Goal: Task Accomplishment & Management: Complete application form

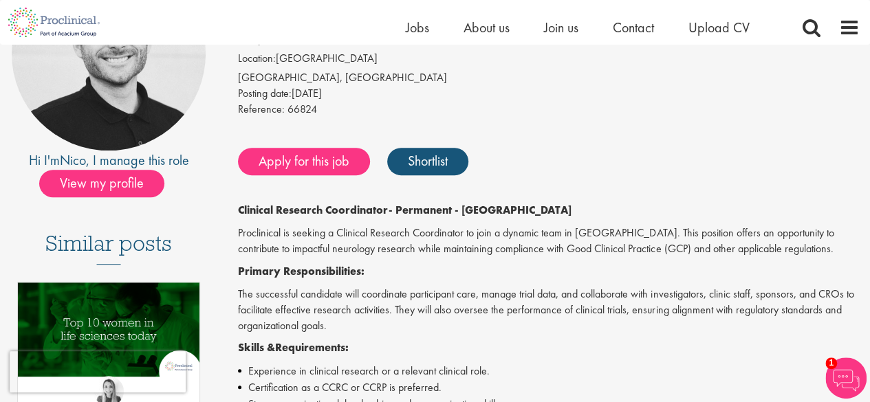
scroll to position [200, 0]
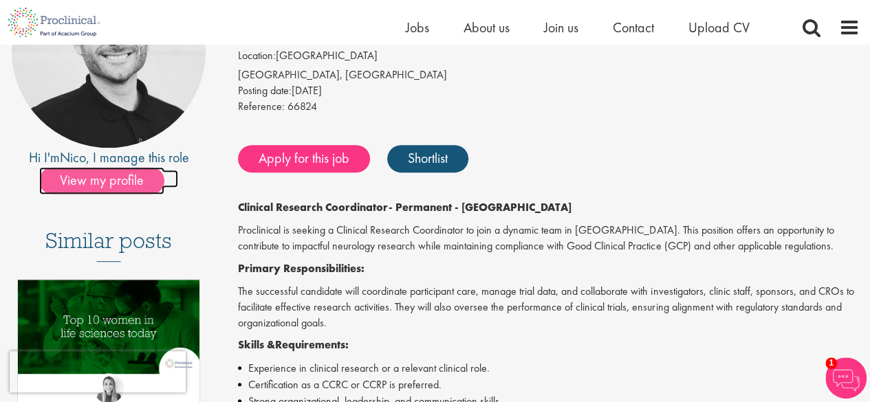
click at [122, 182] on span "View my profile" at bounding box center [101, 181] width 125 height 28
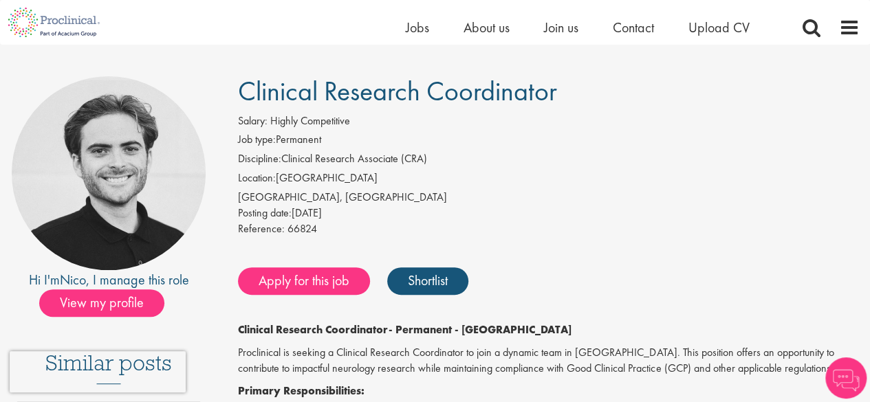
scroll to position [80, 0]
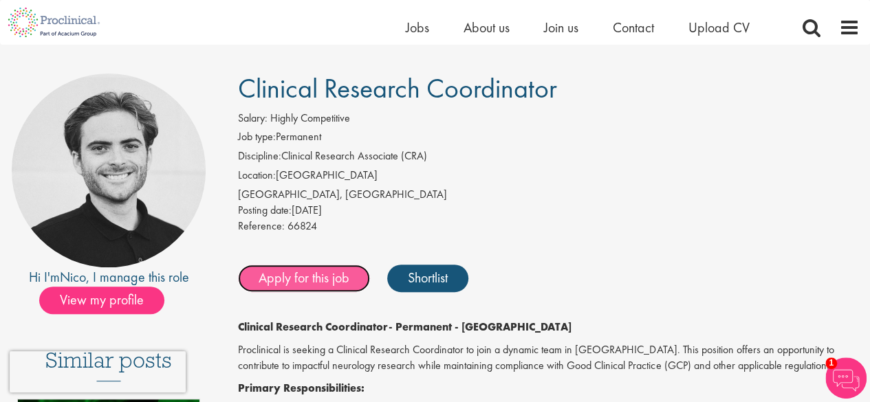
click at [309, 276] on link "Apply for this job" at bounding box center [304, 279] width 132 height 28
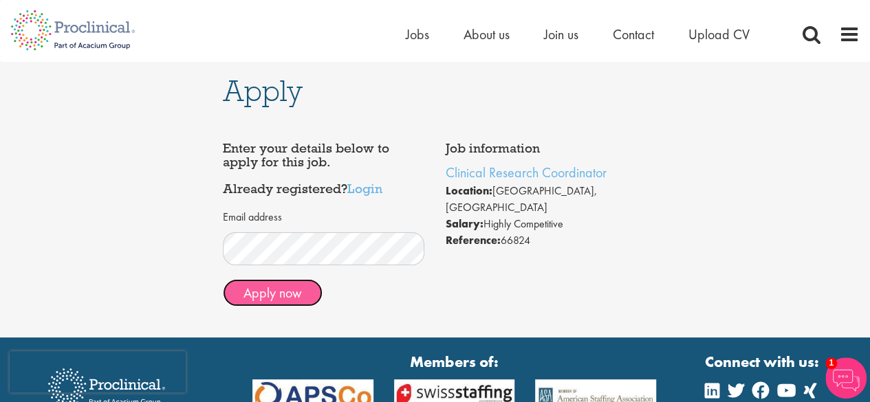
click at [298, 292] on button "Apply now" at bounding box center [273, 293] width 100 height 28
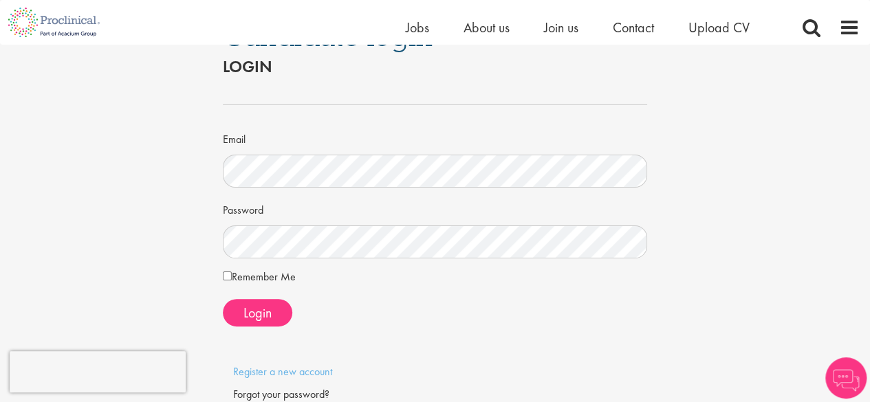
scroll to position [65, 0]
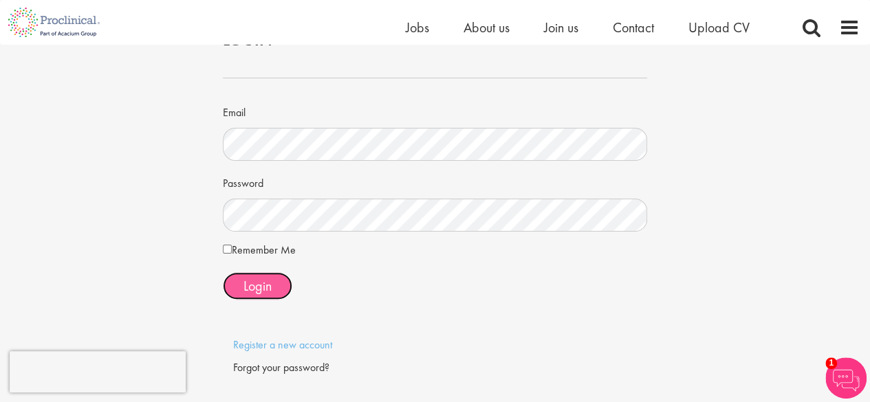
click at [268, 285] on span "Login" at bounding box center [257, 286] width 28 height 18
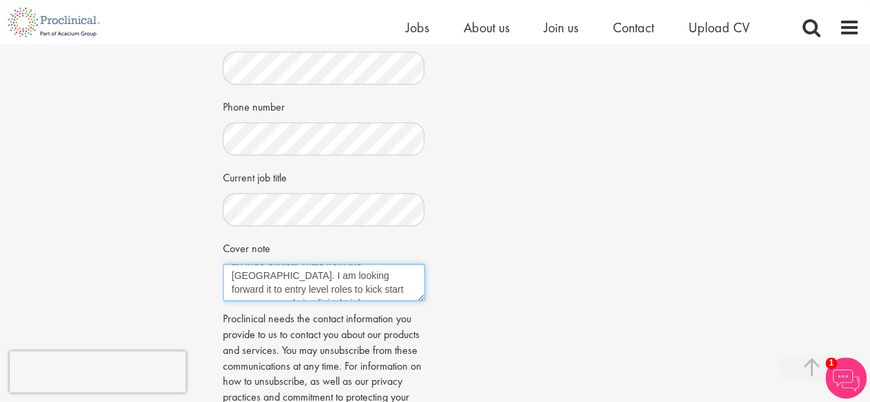
scroll to position [69, 0]
click at [375, 273] on textarea "I have keen interest in clinical research. I have 3 years of work experience as…" at bounding box center [324, 282] width 202 height 37
type textarea "I"
paste textarea "Registered Nurse with clinical trial expertise, experienced in patient recruitm…"
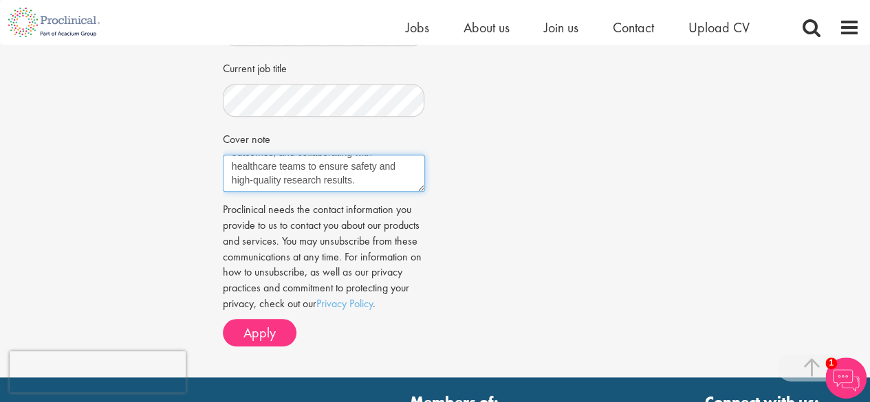
scroll to position [531, 0]
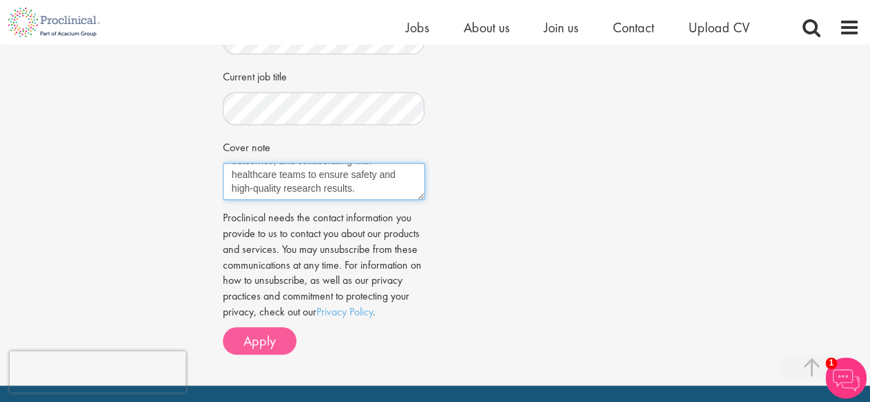
type textarea "Registered Nurse with clinical trial expertise, experienced in patient recruitm…"
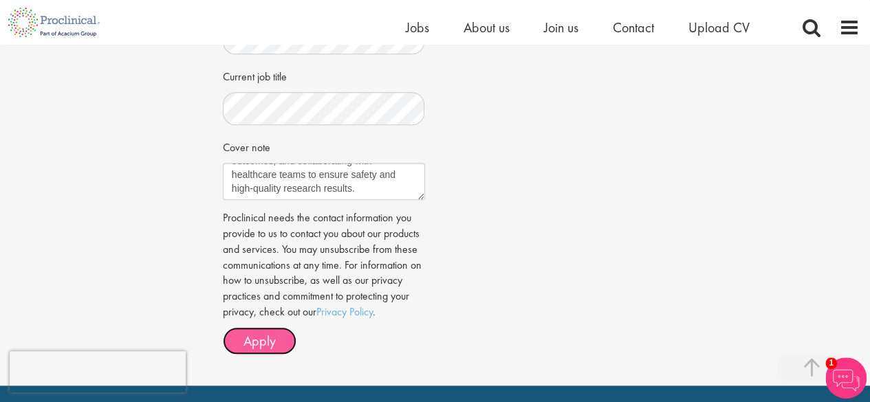
click at [266, 332] on span "Apply" at bounding box center [259, 341] width 32 height 18
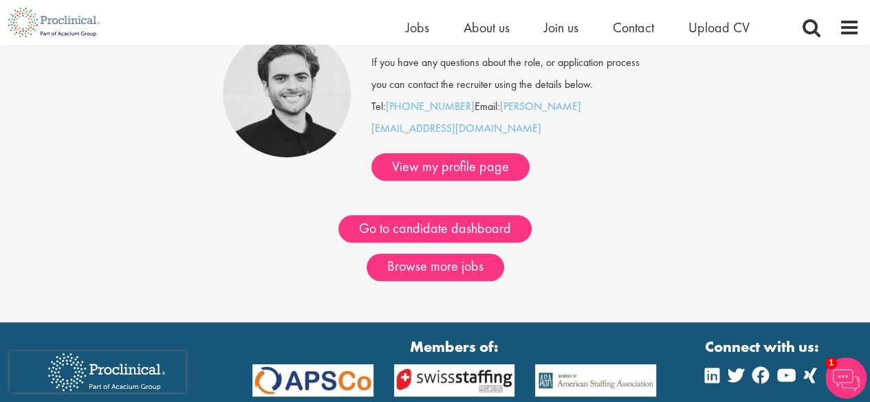
scroll to position [143, 0]
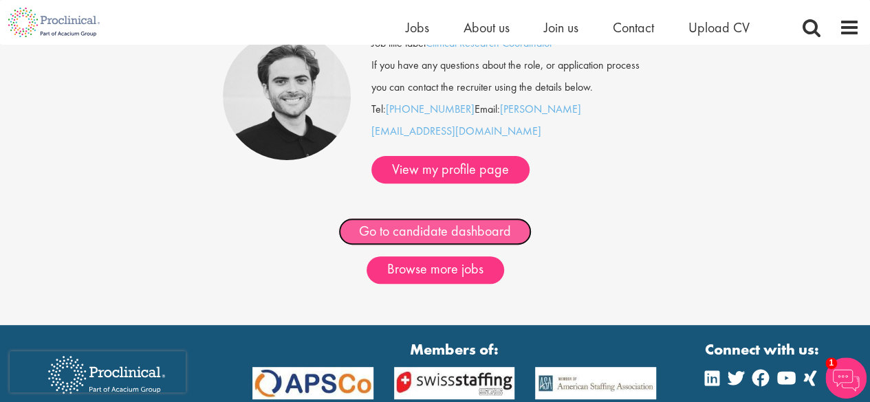
click at [447, 218] on link "Go to candidate dashboard" at bounding box center [434, 232] width 193 height 28
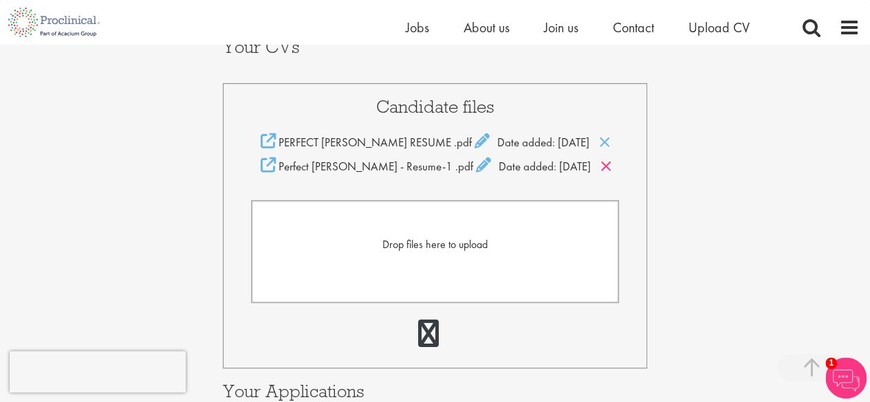
scroll to position [292, 0]
click at [600, 170] on icon at bounding box center [606, 167] width 12 height 15
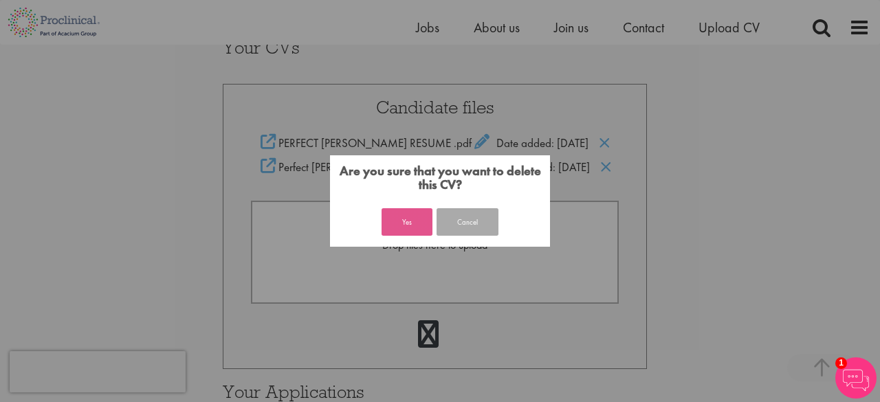
click at [418, 226] on button "Yes" at bounding box center [407, 222] width 51 height 28
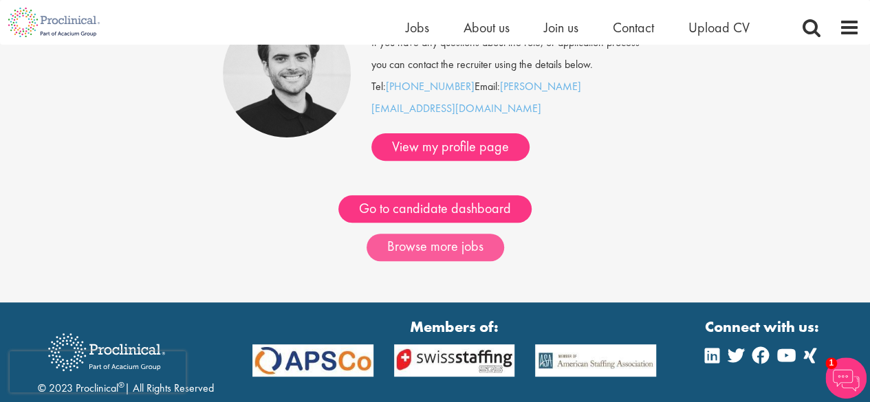
scroll to position [165, 0]
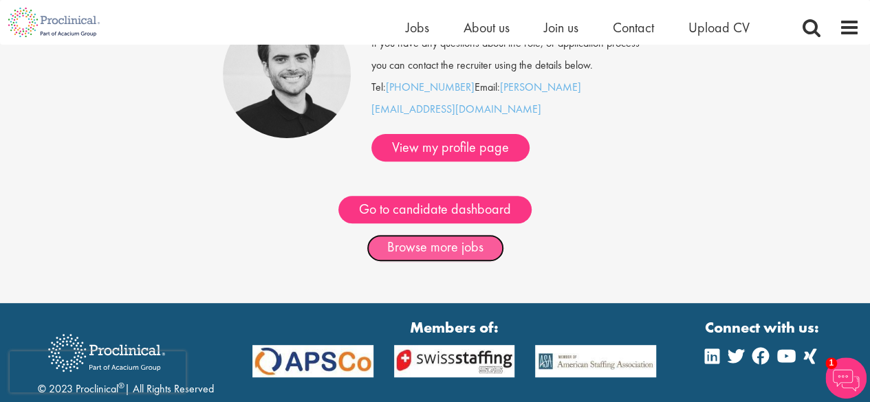
click at [446, 234] on link "Browse more jobs" at bounding box center [435, 248] width 138 height 28
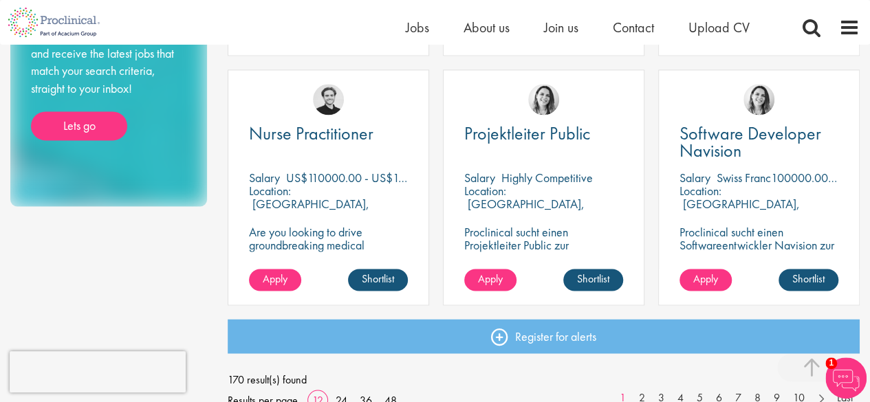
scroll to position [992, 0]
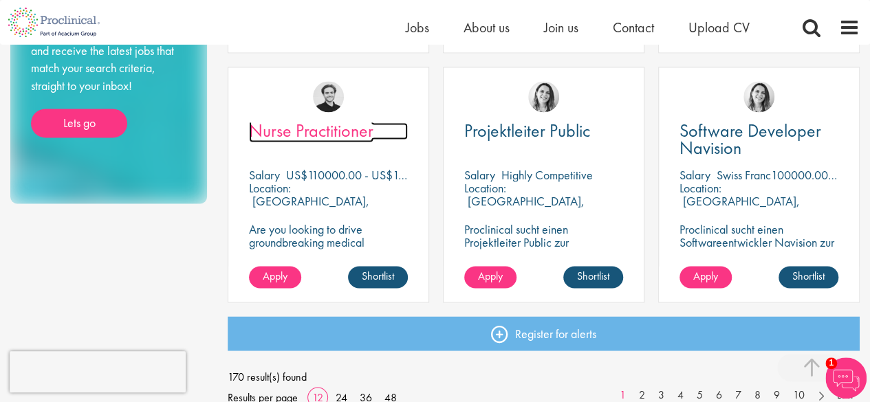
click at [318, 131] on span "Nurse Practitioner" at bounding box center [311, 130] width 124 height 23
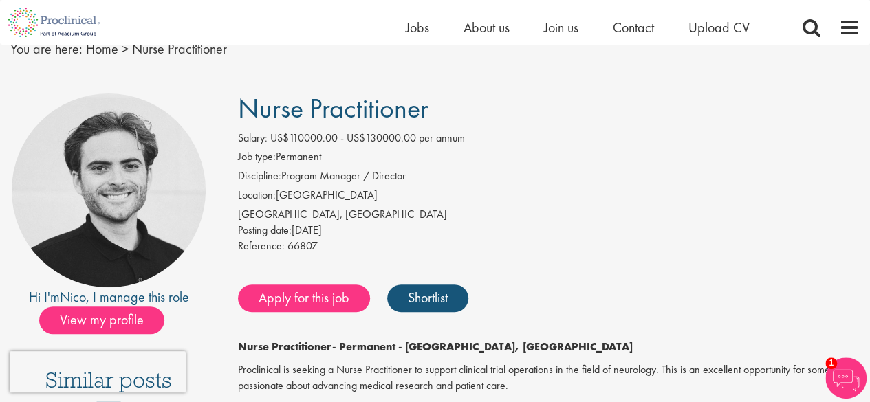
scroll to position [62, 0]
